Goal: Information Seeking & Learning: Learn about a topic

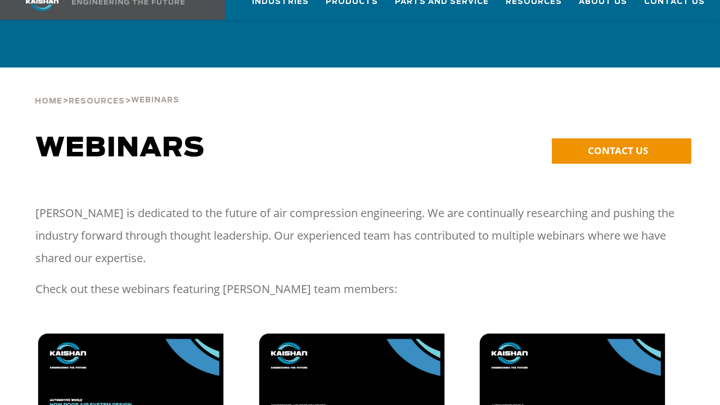
scroll to position [56, 0]
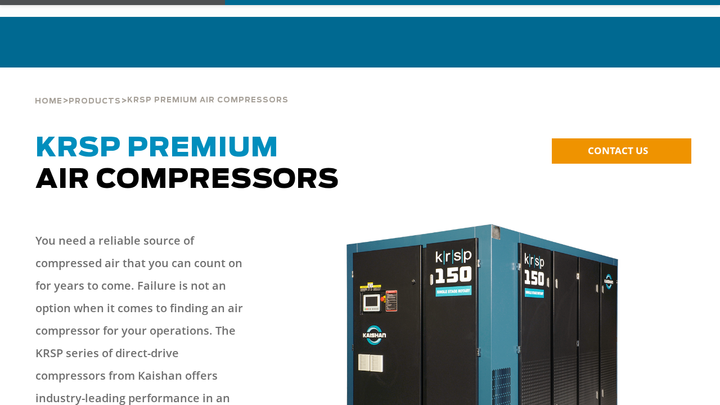
scroll to position [56, 0]
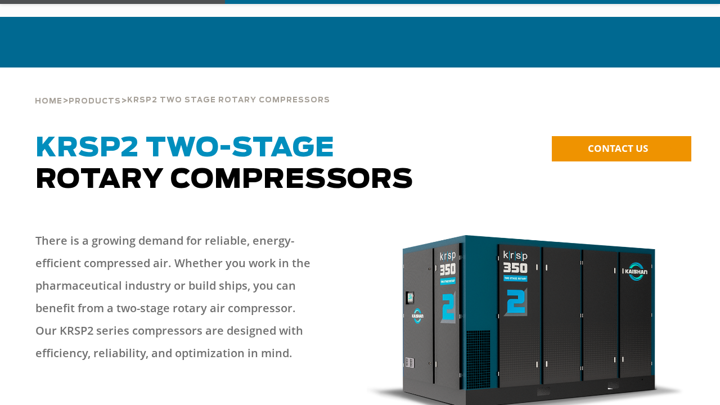
scroll to position [56, 0]
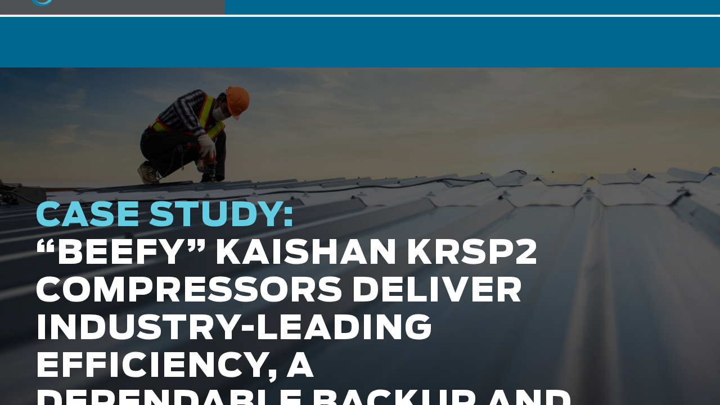
scroll to position [56, 0]
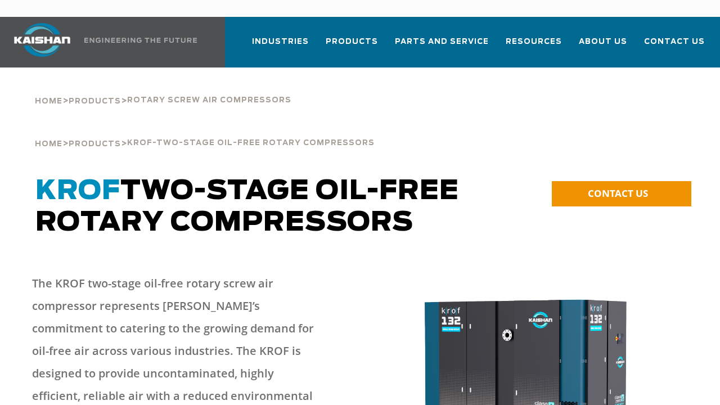
scroll to position [56, 0]
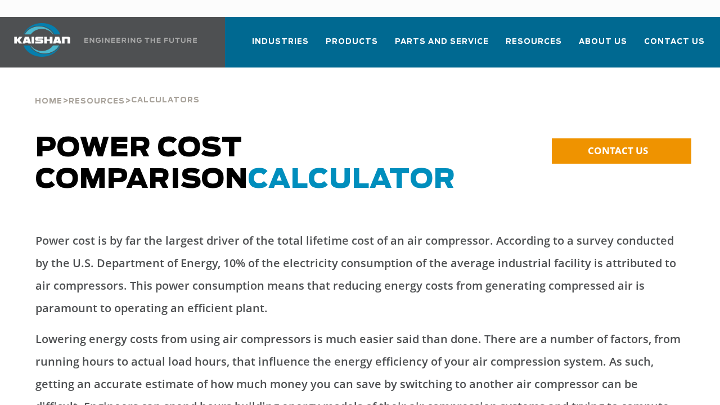
scroll to position [56, 0]
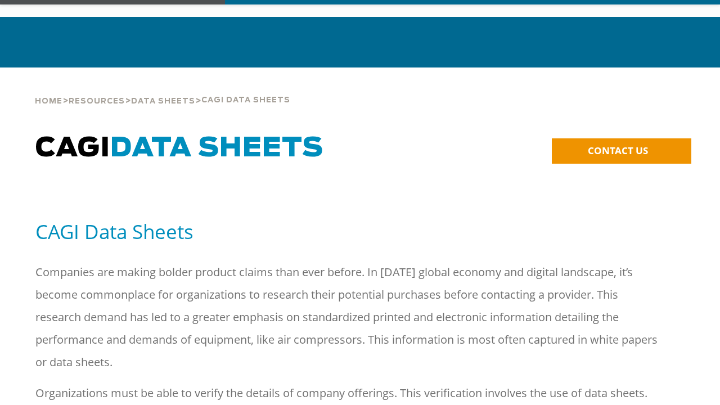
scroll to position [56, 0]
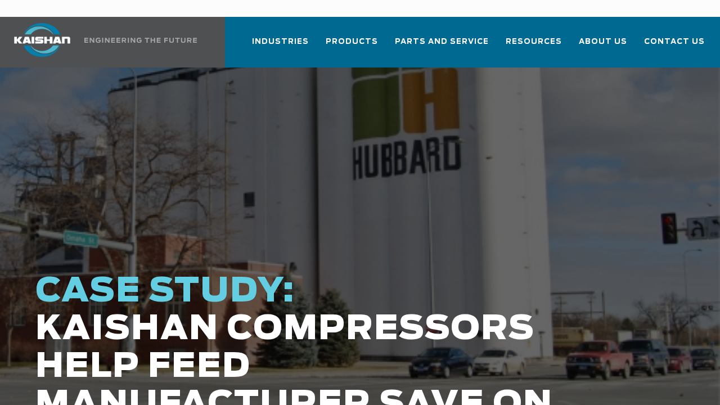
scroll to position [56, 0]
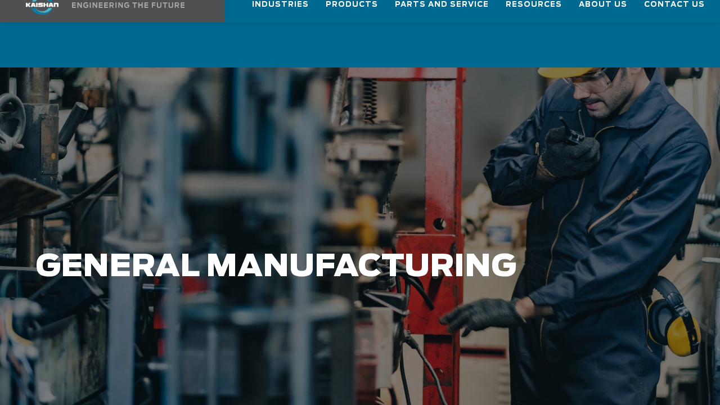
scroll to position [56, 0]
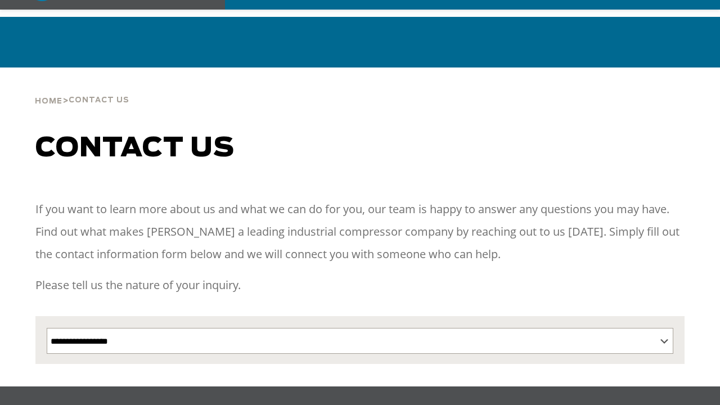
scroll to position [56, 0]
